Goal: Navigation & Orientation: Find specific page/section

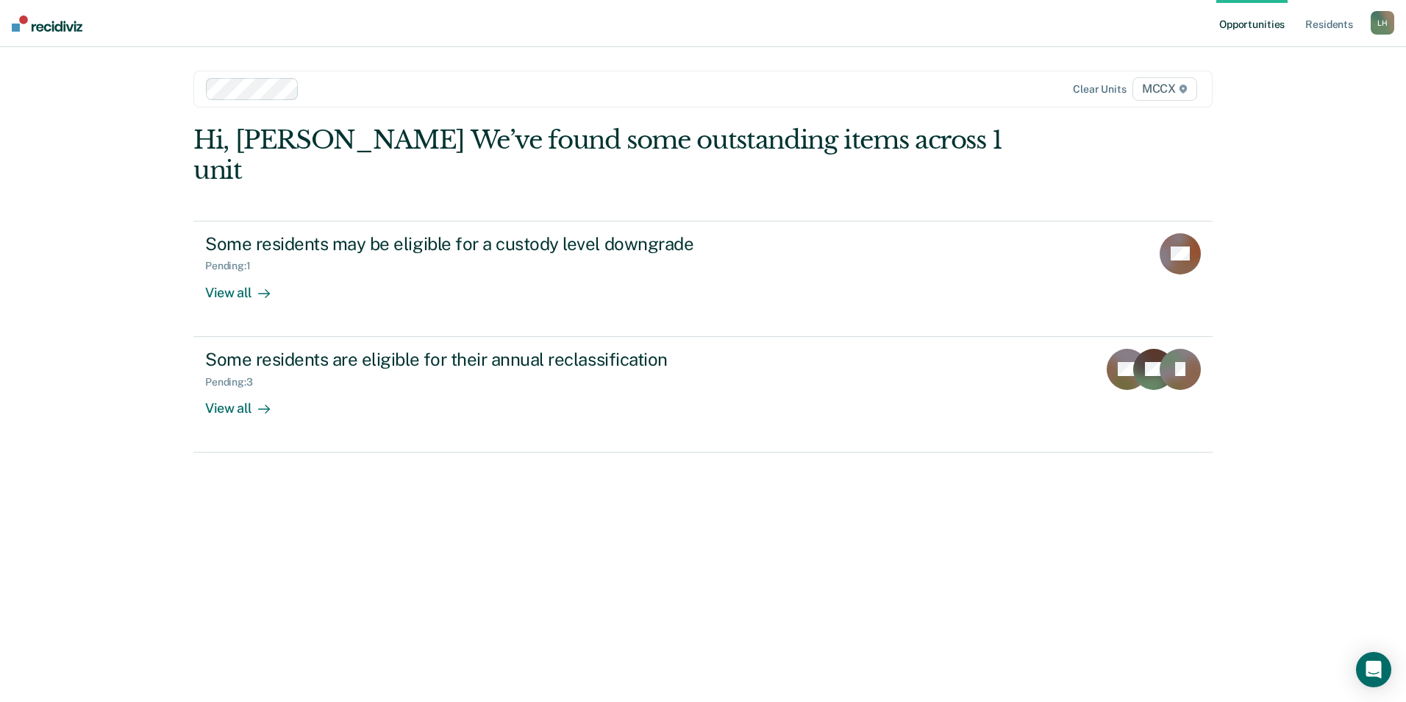
click at [1374, 21] on div "L H" at bounding box center [1383, 23] width 24 height 24
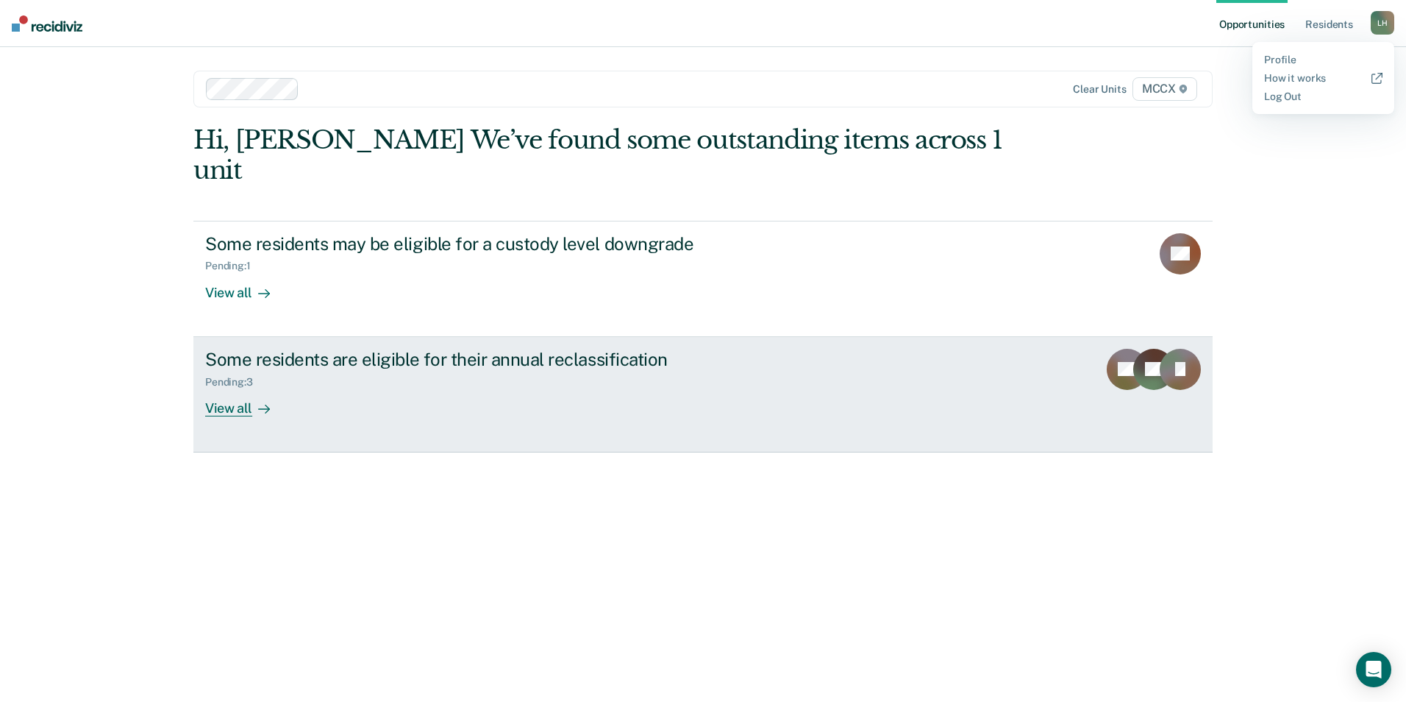
click at [240, 388] on div "View all" at bounding box center [246, 402] width 82 height 29
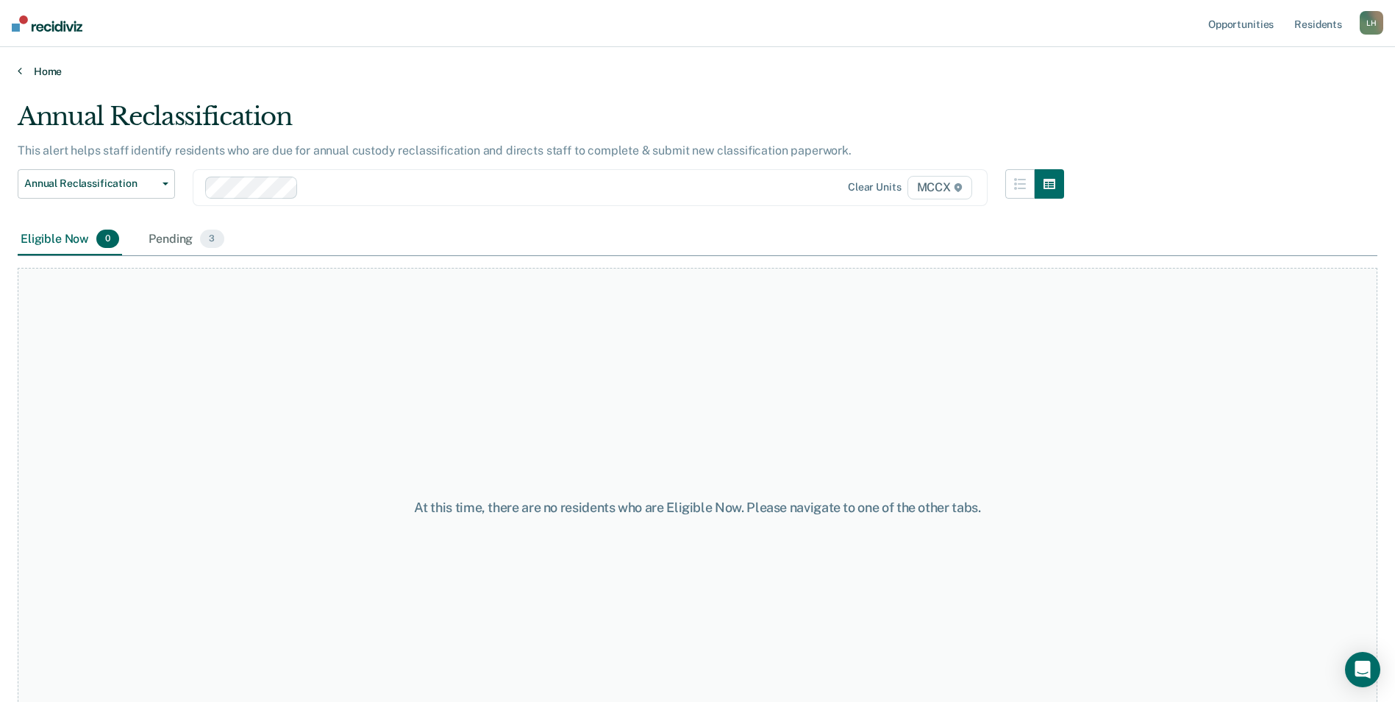
click at [39, 66] on link "Home" at bounding box center [698, 71] width 1360 height 13
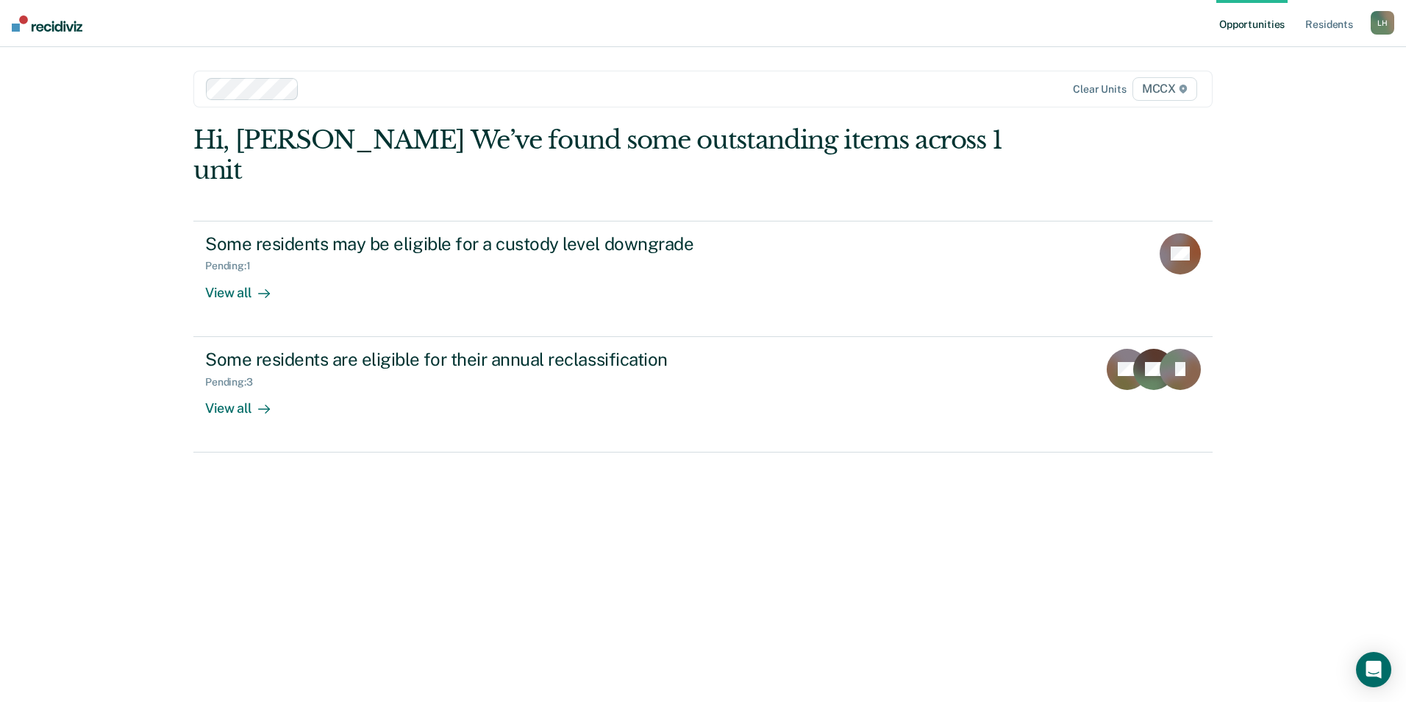
click at [32, 19] on img at bounding box center [47, 23] width 71 height 16
click at [1379, 24] on div "L H" at bounding box center [1383, 23] width 24 height 24
